Goal: Task Accomplishment & Management: Manage account settings

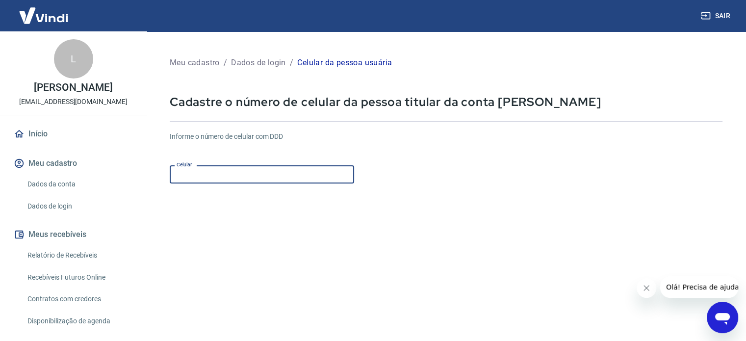
click at [249, 175] on input "Celular" at bounding box center [262, 174] width 184 height 18
type input "[PHONE_NUMBER]"
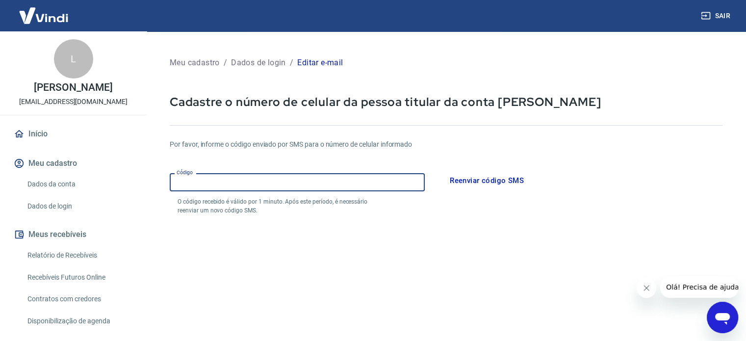
click at [245, 184] on input "Código" at bounding box center [297, 182] width 255 height 18
type input "054999"
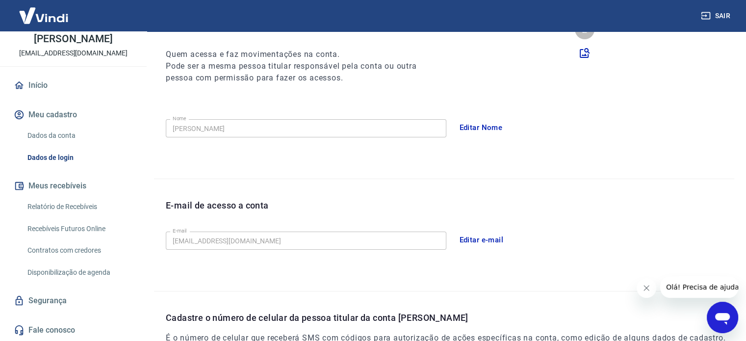
scroll to position [59, 0]
